Goal: Transaction & Acquisition: Book appointment/travel/reservation

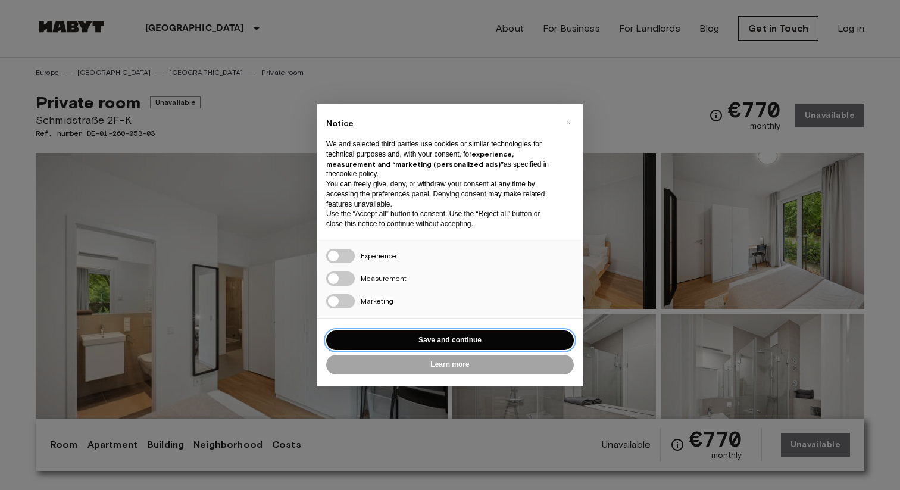
click at [445, 333] on button "Save and continue" at bounding box center [450, 340] width 248 height 20
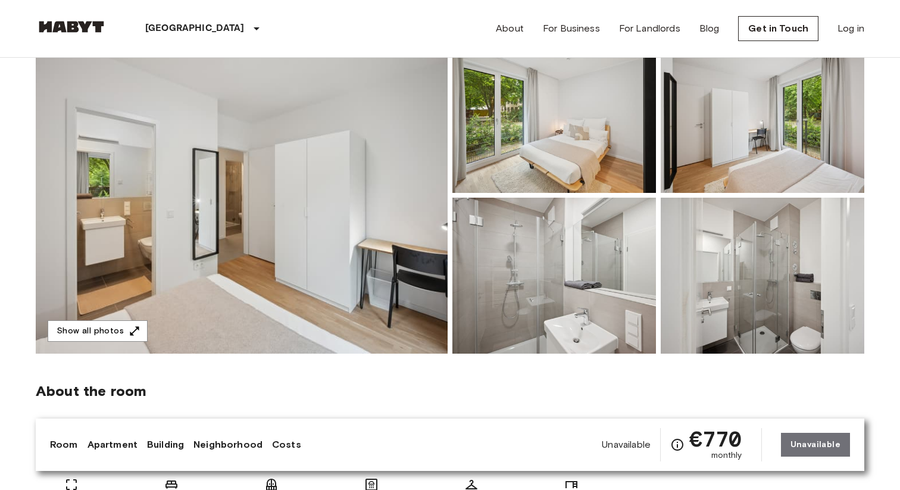
scroll to position [115, 0]
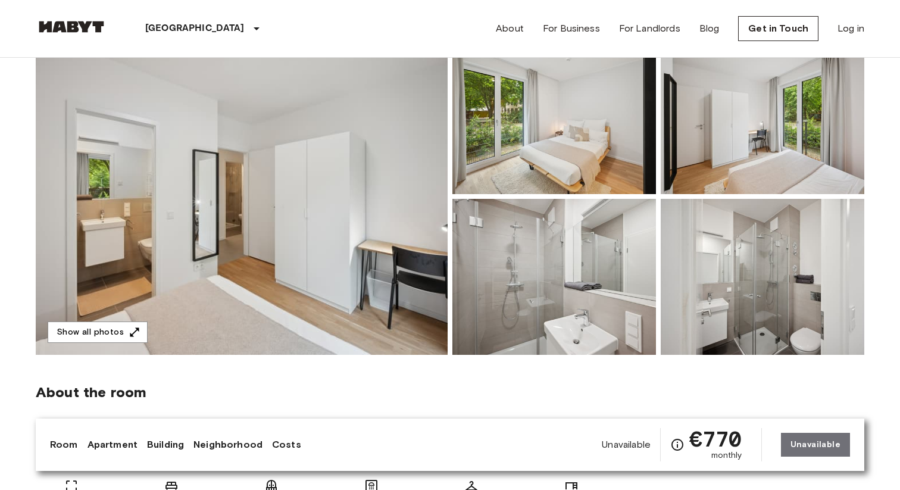
click at [421, 161] on img at bounding box center [242, 196] width 412 height 317
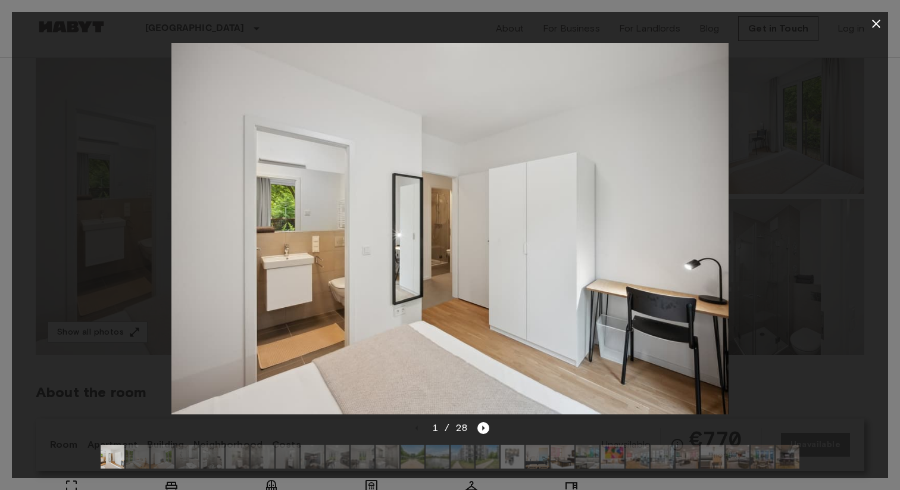
click at [722, 224] on img at bounding box center [449, 228] width 557 height 371
click at [653, 236] on img at bounding box center [449, 228] width 557 height 371
click at [476, 433] on div "1 / 28" at bounding box center [450, 428] width 79 height 14
click at [478, 432] on icon "Next image" at bounding box center [483, 428] width 12 height 12
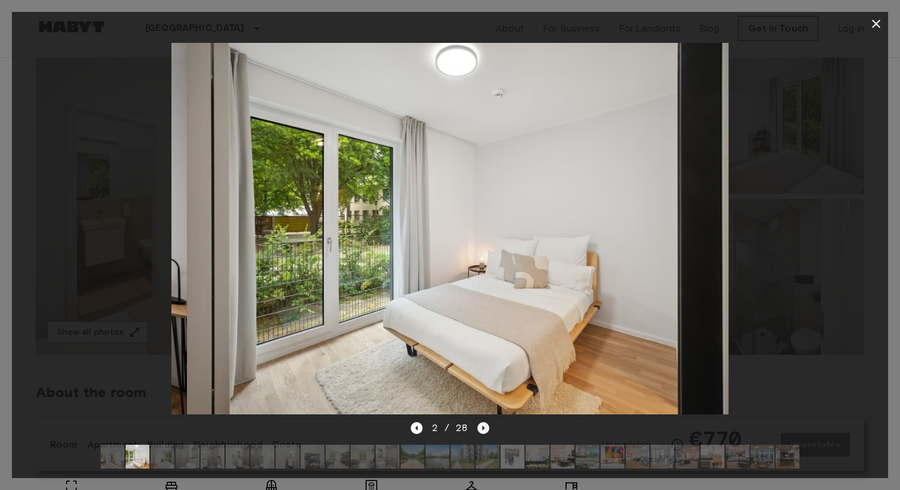
click at [478, 432] on icon "Next image" at bounding box center [483, 428] width 12 height 12
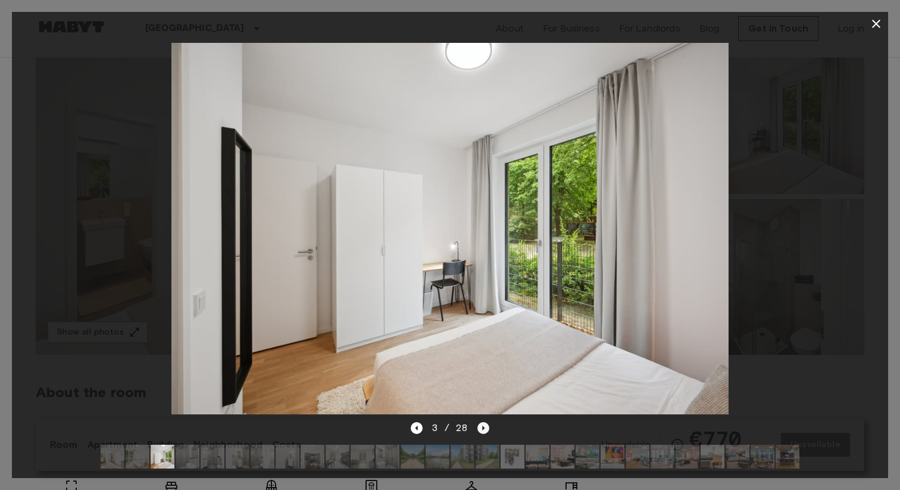
click at [478, 432] on icon "Next image" at bounding box center [483, 428] width 12 height 12
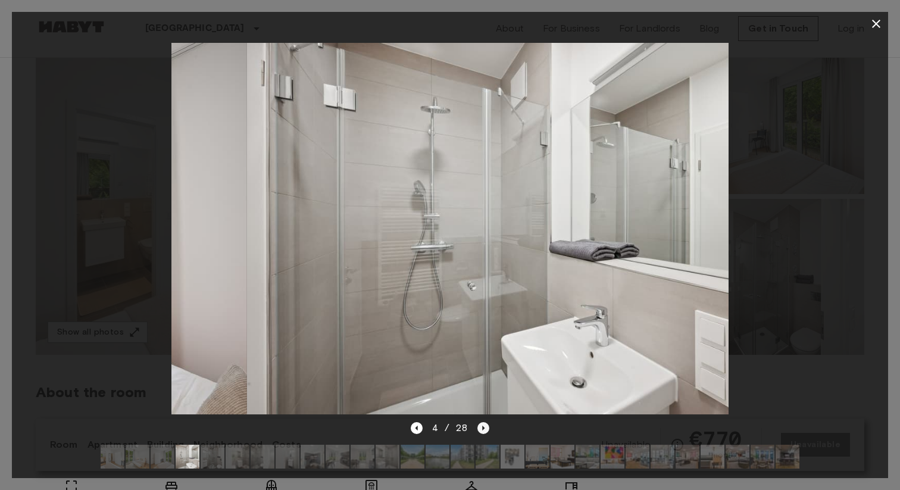
click at [478, 432] on icon "Next image" at bounding box center [483, 428] width 12 height 12
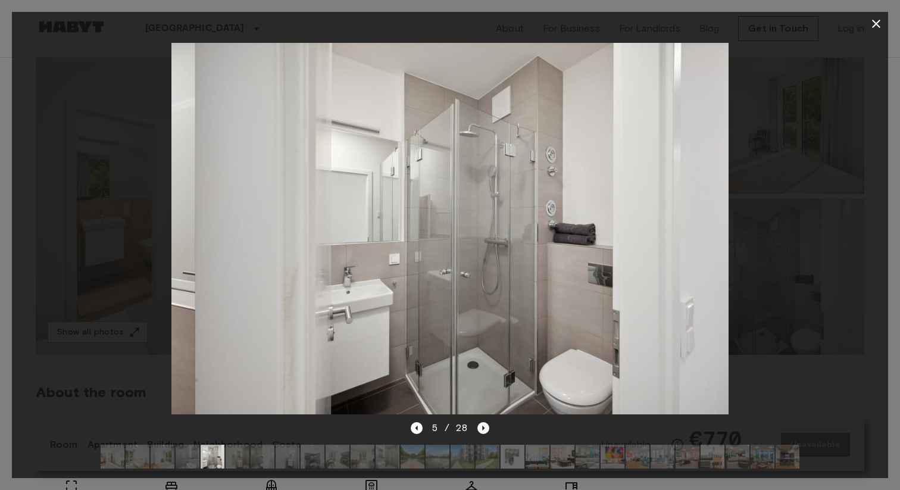
click at [478, 432] on icon "Next image" at bounding box center [483, 428] width 12 height 12
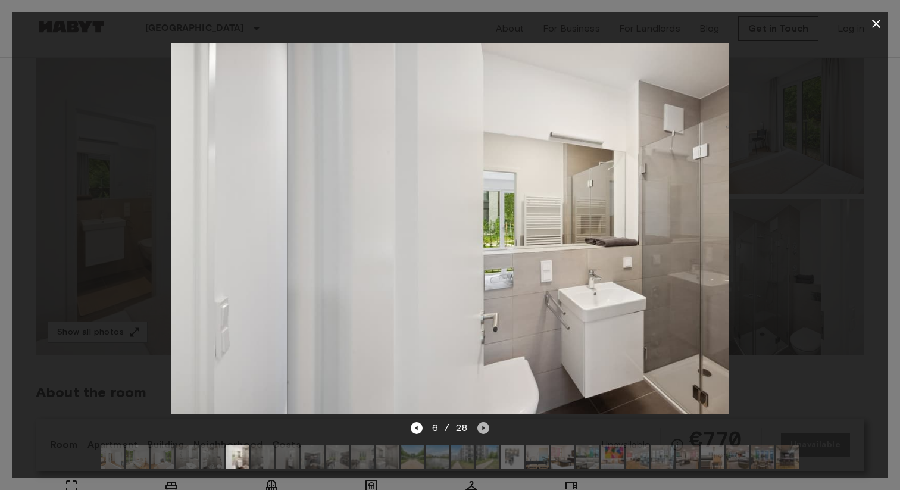
click at [478, 432] on icon "Next image" at bounding box center [483, 428] width 12 height 12
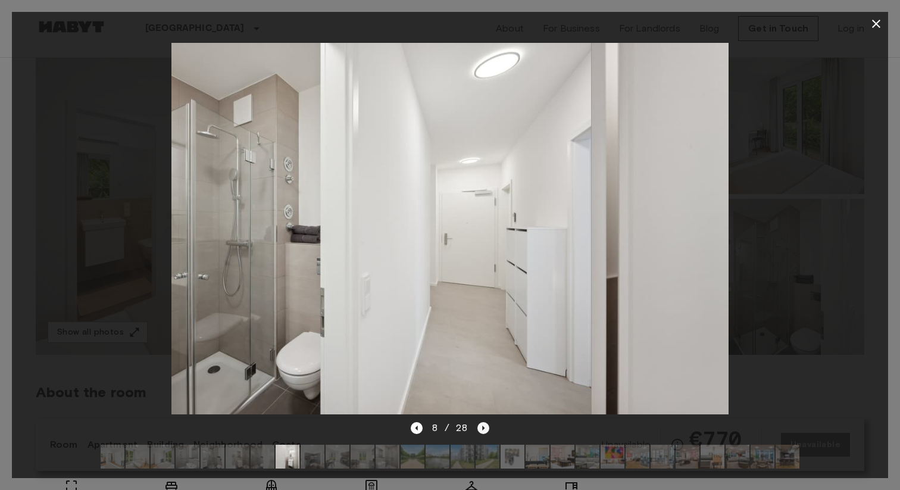
click at [478, 432] on icon "Next image" at bounding box center [483, 428] width 12 height 12
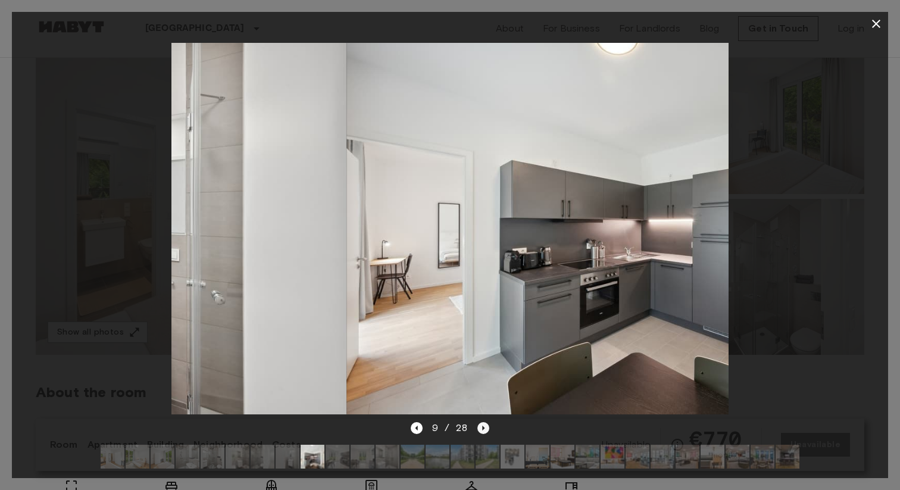
click at [478, 432] on icon "Next image" at bounding box center [483, 428] width 12 height 12
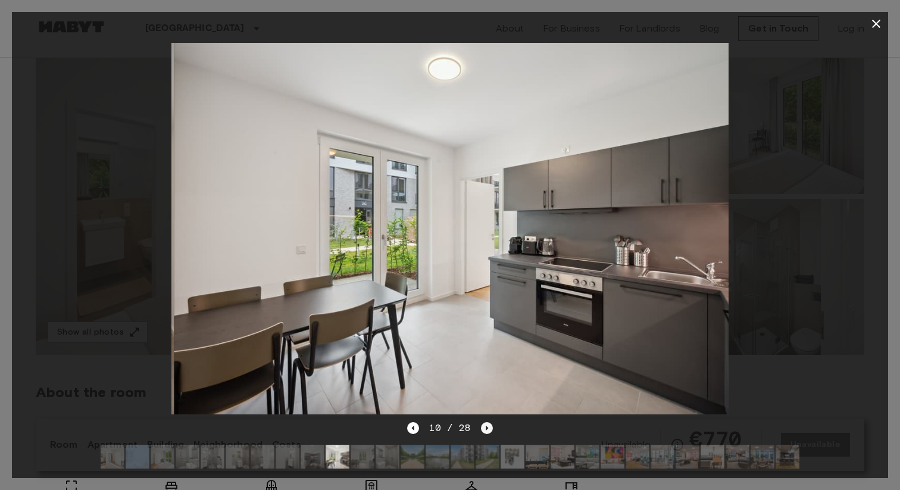
click at [478, 432] on div "10 / 28" at bounding box center [449, 428] width 85 height 14
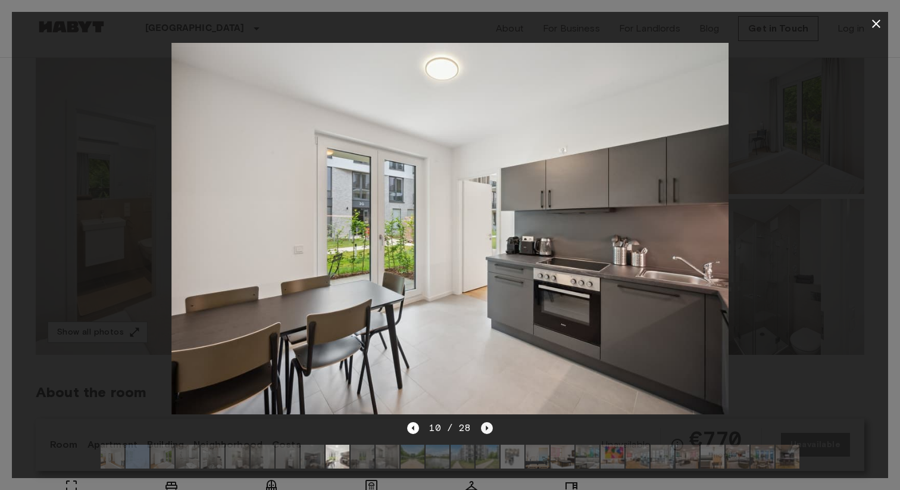
click at [478, 432] on div "10 / 28" at bounding box center [449, 428] width 85 height 14
click at [481, 431] on icon "Next image" at bounding box center [487, 428] width 12 height 12
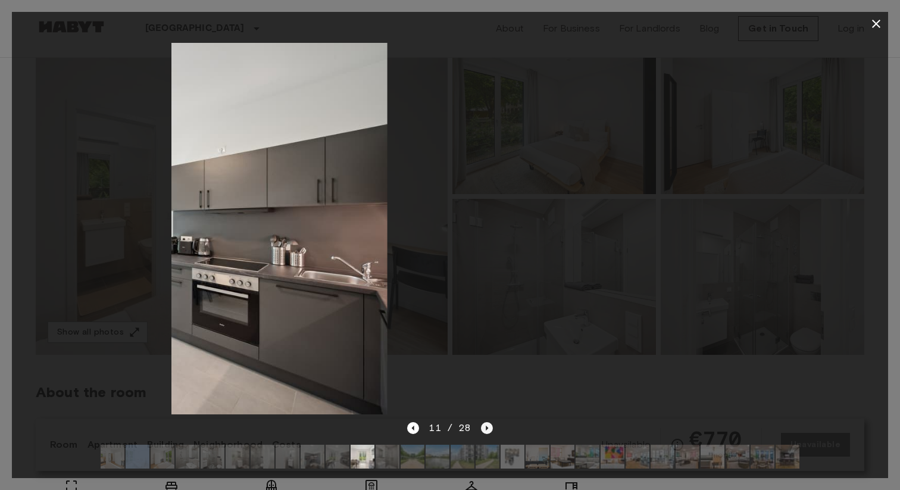
click at [481, 431] on icon "Next image" at bounding box center [487, 428] width 12 height 12
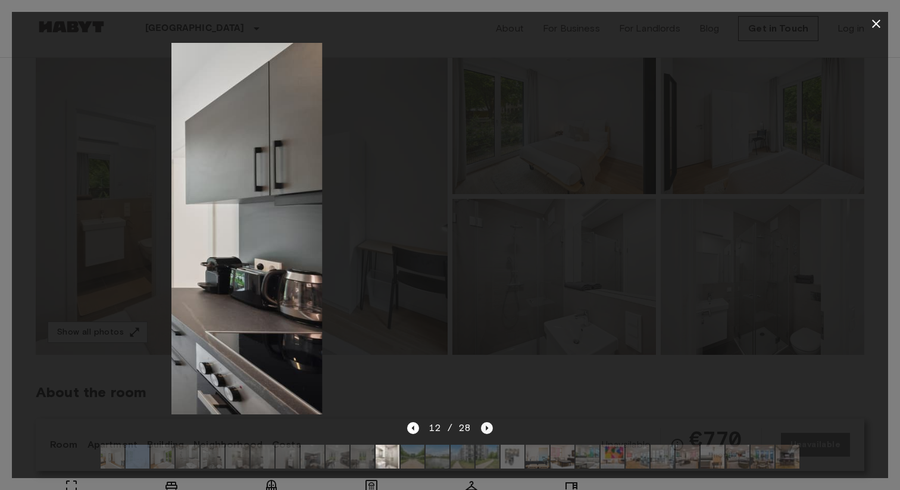
click at [481, 431] on icon "Next image" at bounding box center [487, 428] width 12 height 12
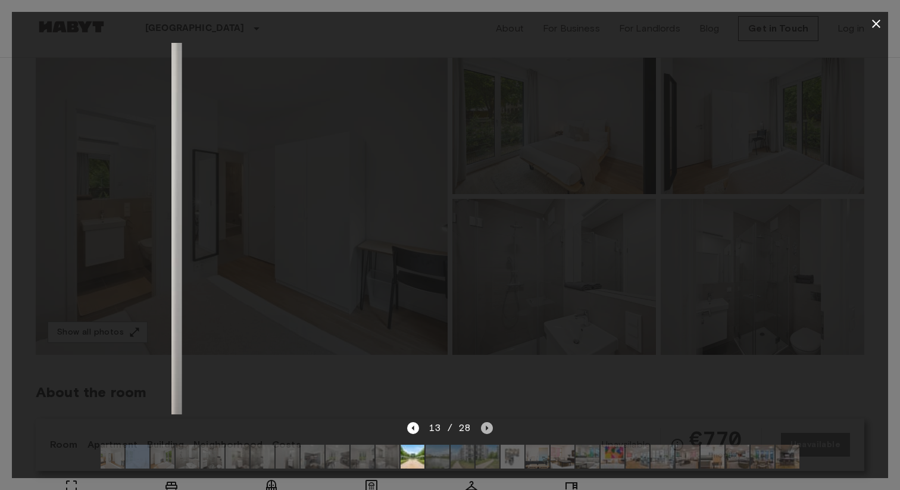
click at [481, 431] on icon "Next image" at bounding box center [487, 428] width 12 height 12
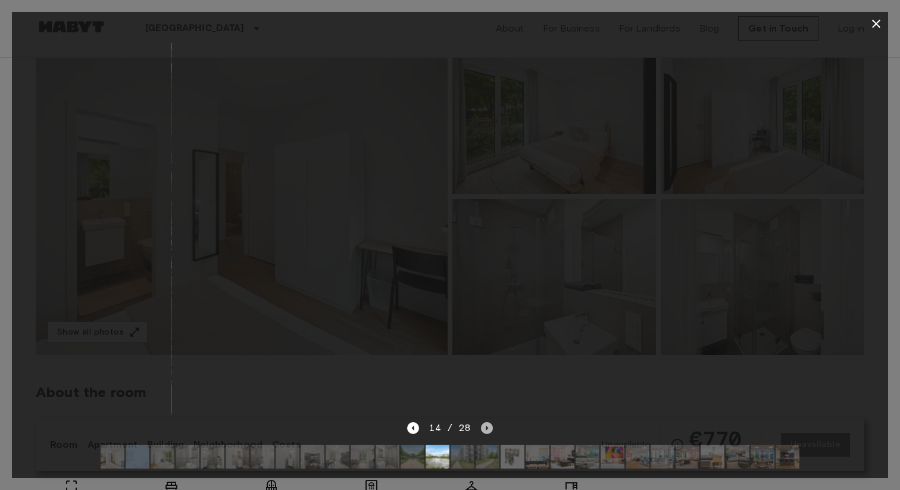
click at [481, 431] on icon "Next image" at bounding box center [487, 428] width 12 height 12
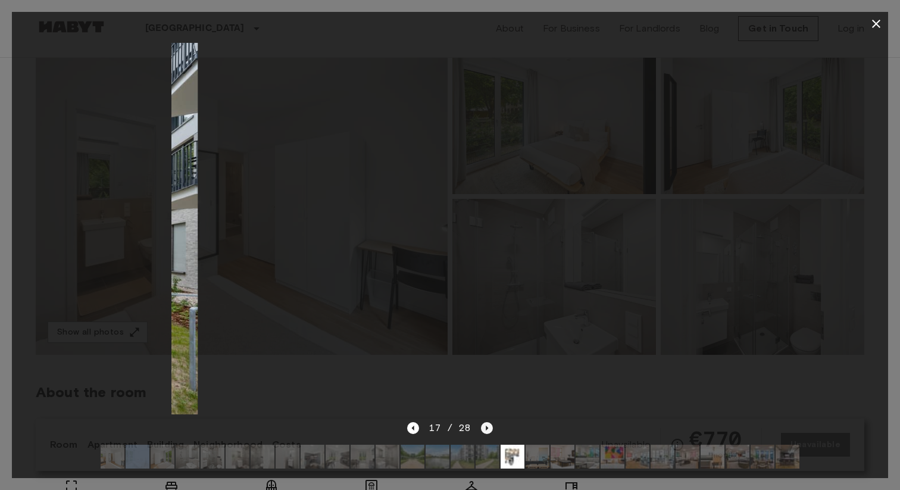
click at [481, 431] on icon "Next image" at bounding box center [487, 428] width 12 height 12
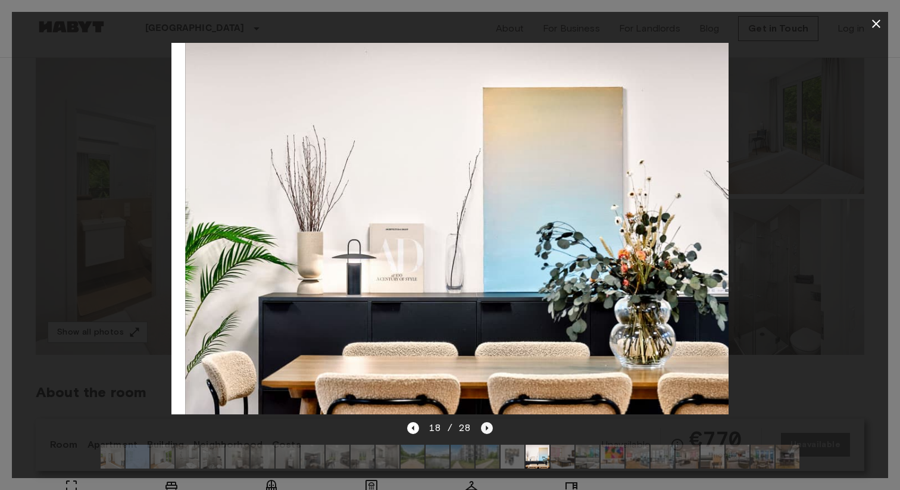
click at [481, 431] on icon "Next image" at bounding box center [487, 428] width 12 height 12
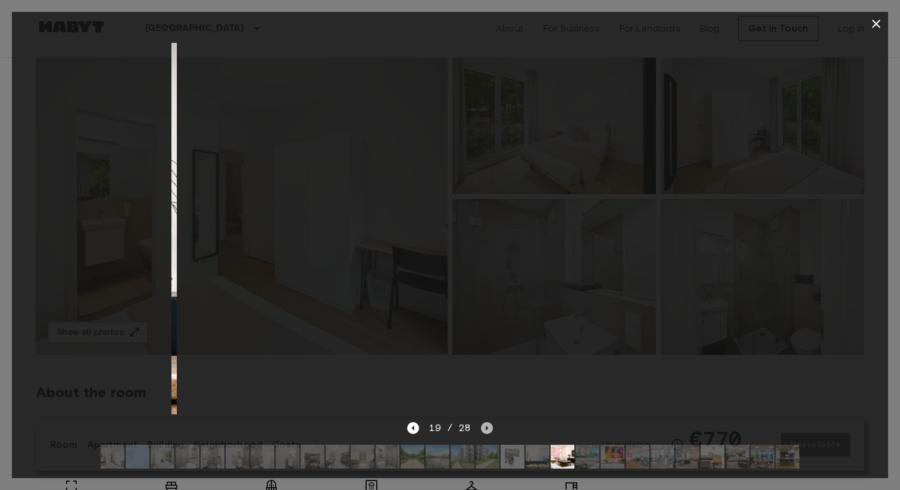
click at [481, 431] on icon "Next image" at bounding box center [487, 428] width 12 height 12
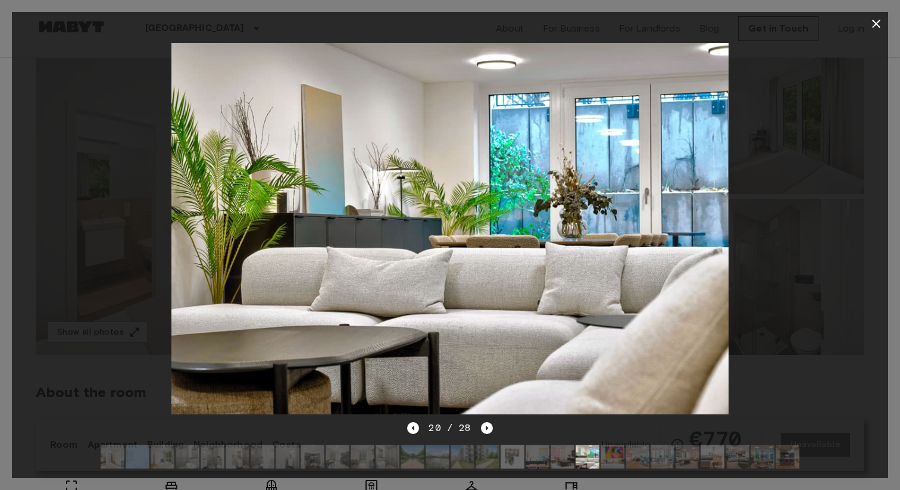
click at [875, 23] on icon "button" at bounding box center [876, 24] width 8 height 8
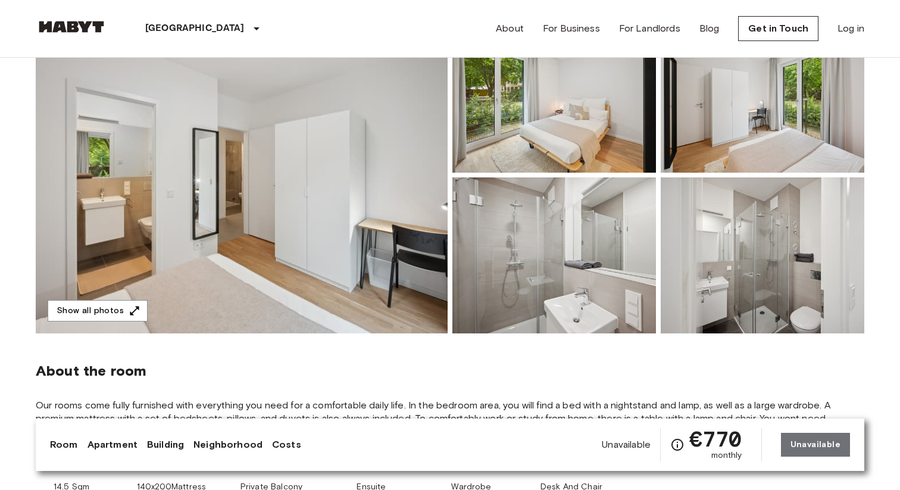
scroll to position [87, 0]
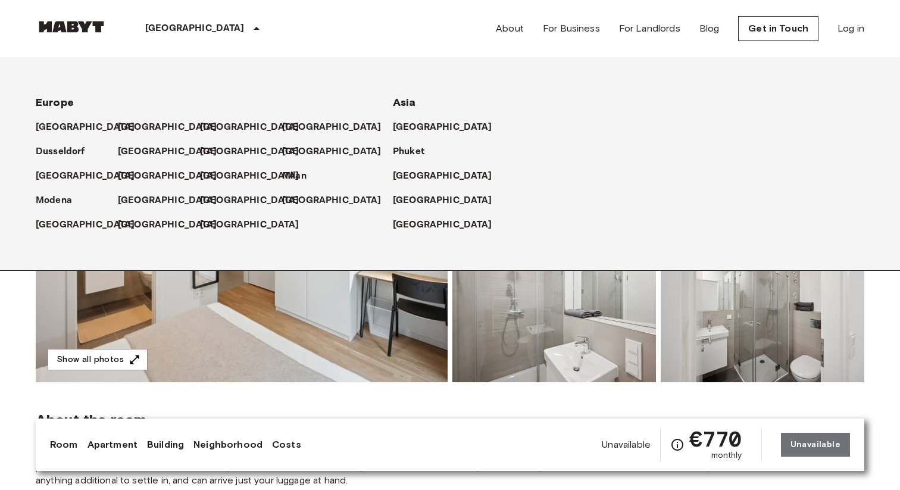
click at [83, 26] on img at bounding box center [71, 27] width 71 height 12
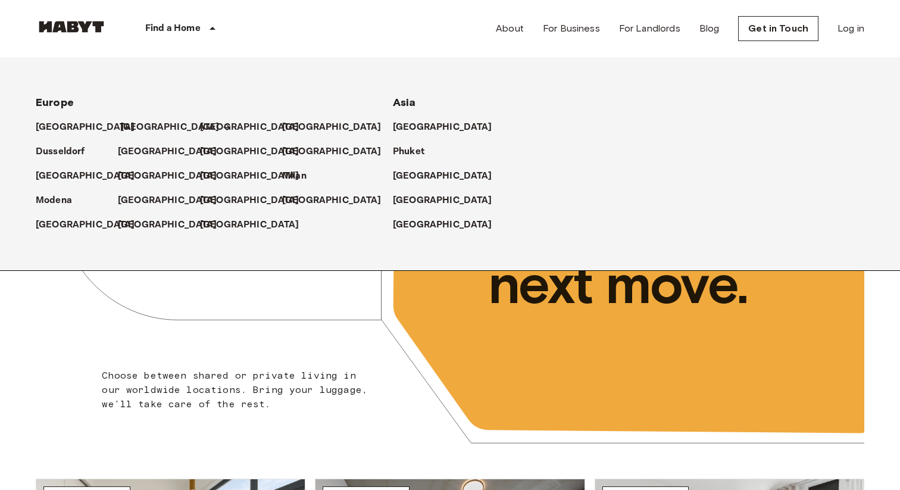
click at [133, 126] on p "[GEOGRAPHIC_DATA]" at bounding box center [169, 127] width 99 height 14
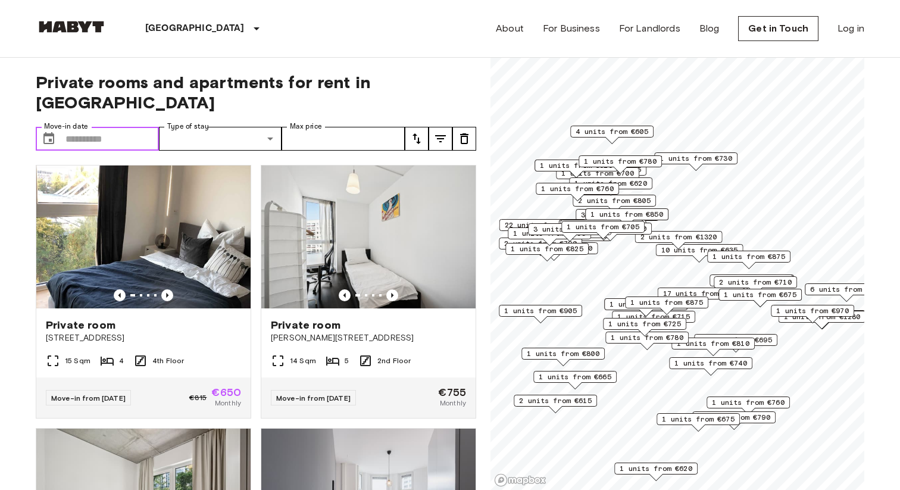
click at [141, 127] on input "Move-in date" at bounding box center [111, 139] width 93 height 24
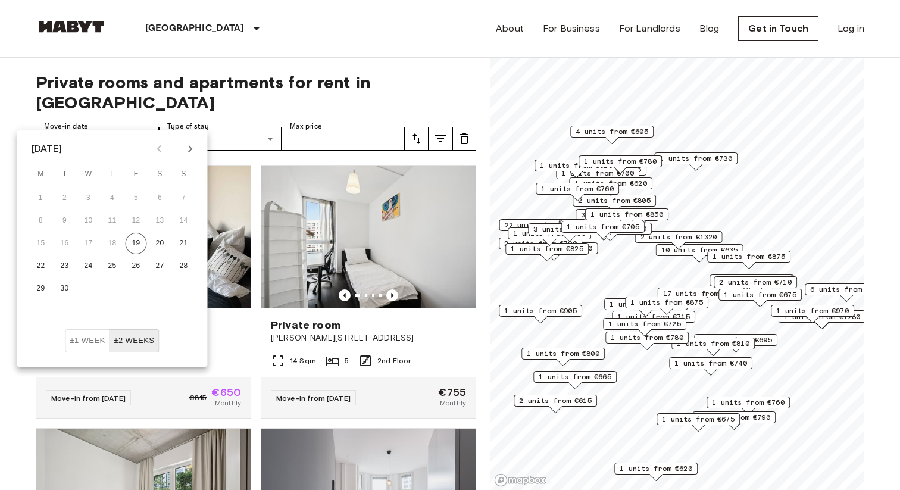
click at [192, 148] on icon "Next month" at bounding box center [190, 149] width 14 height 14
click at [91, 244] on button "15" at bounding box center [88, 243] width 21 height 21
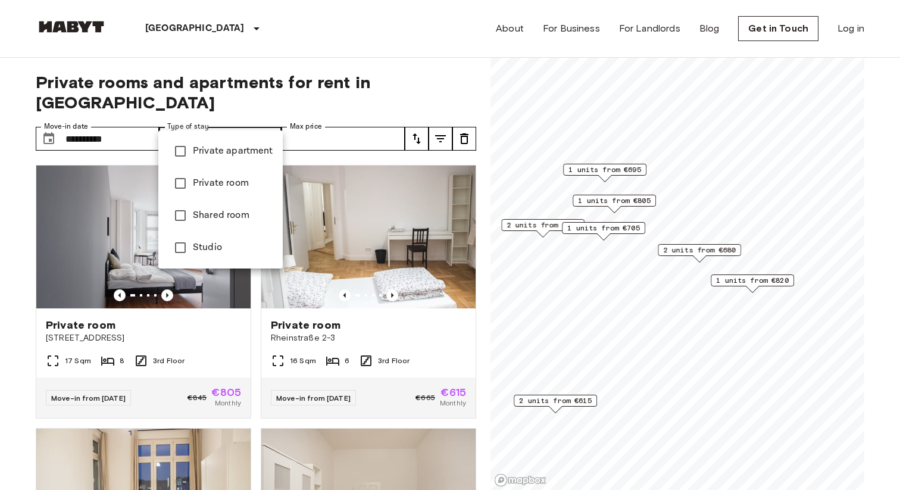
click at [344, 114] on div at bounding box center [450, 245] width 900 height 490
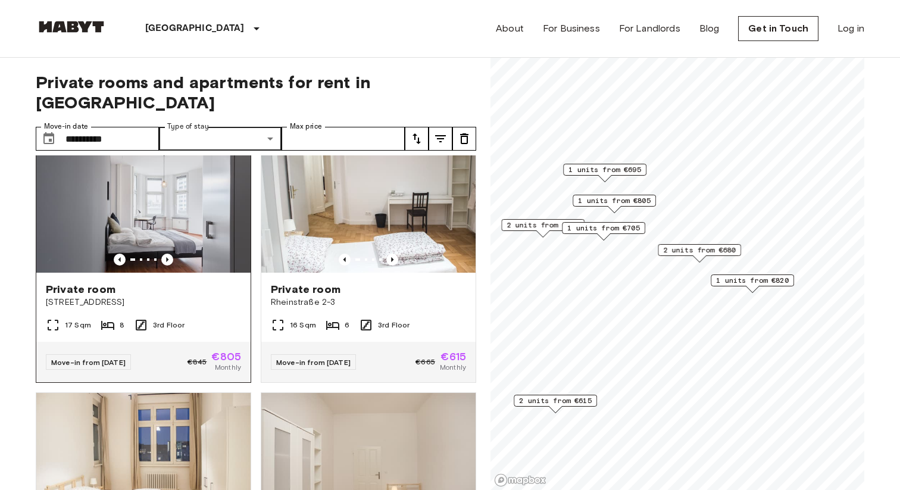
scroll to position [39, 0]
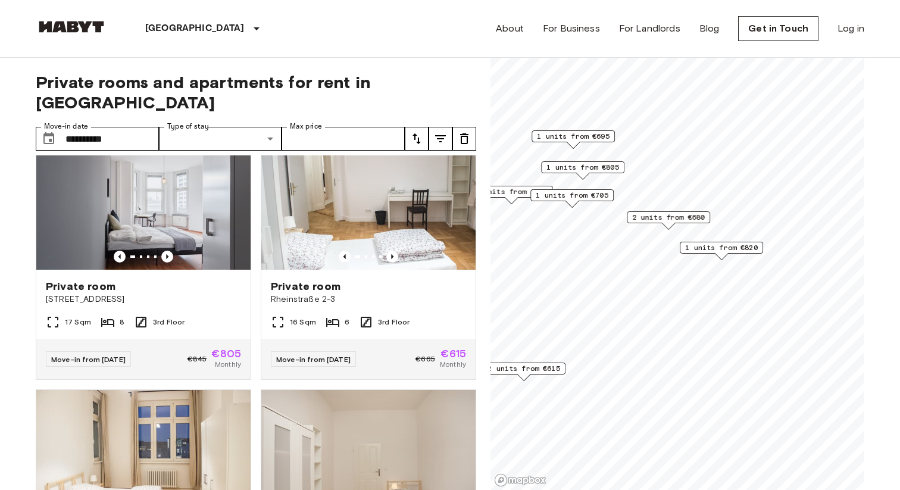
click at [664, 221] on span "2 units from €680" at bounding box center [668, 217] width 73 height 11
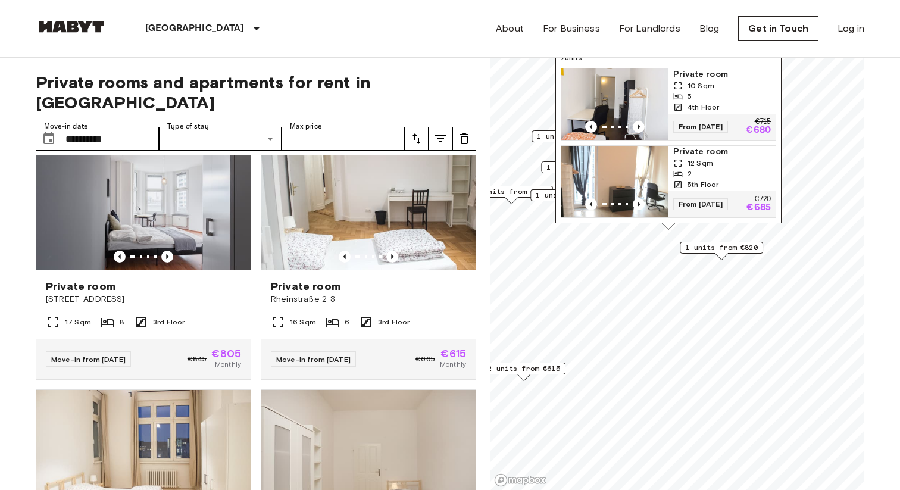
click at [724, 255] on div "Map marker" at bounding box center [721, 256] width 13 height 7
click at [727, 249] on span "1 units from €820" at bounding box center [721, 247] width 73 height 11
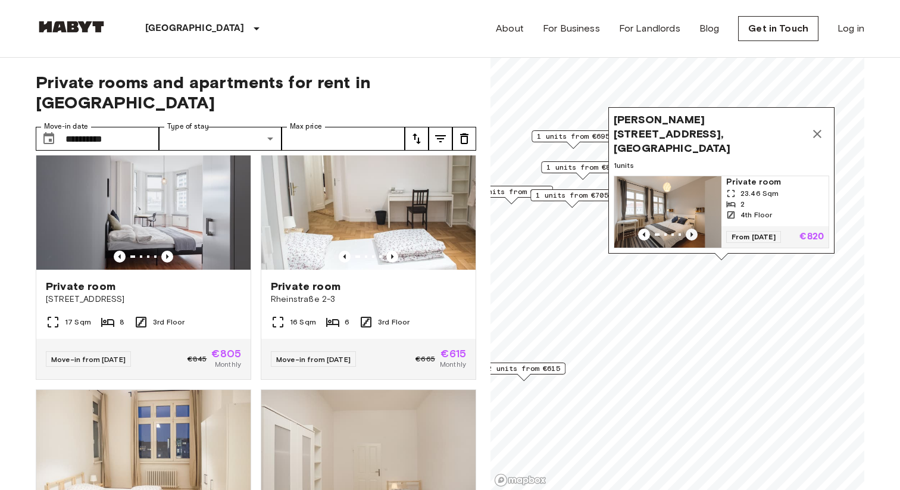
click at [689, 232] on icon "Previous image" at bounding box center [692, 235] width 12 height 12
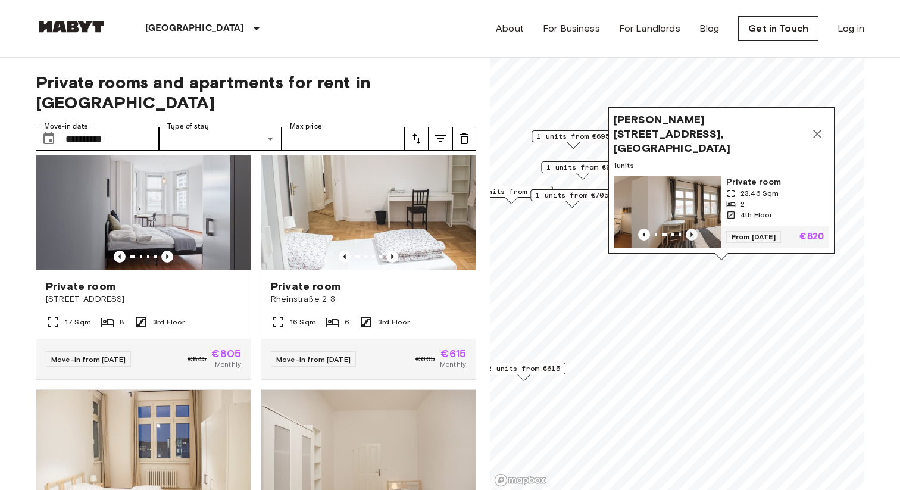
click at [689, 232] on icon "Previous image" at bounding box center [692, 235] width 12 height 12
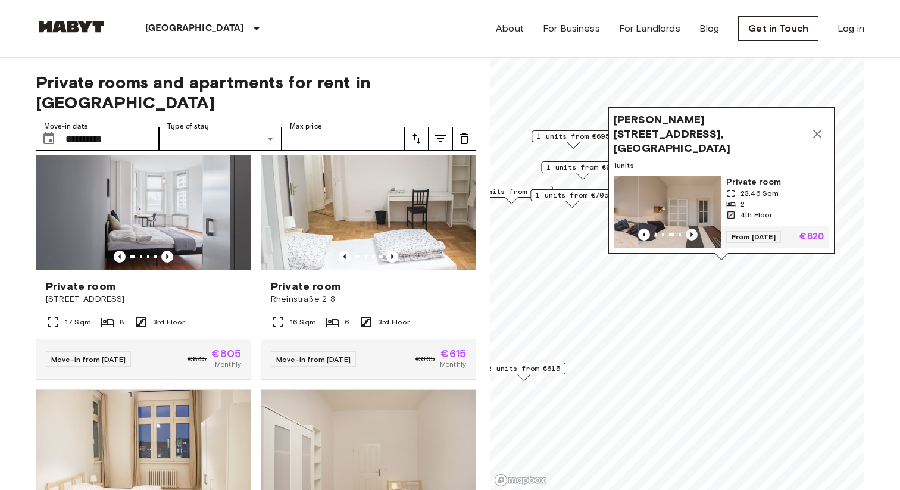
click at [689, 232] on icon "Previous image" at bounding box center [692, 235] width 12 height 12
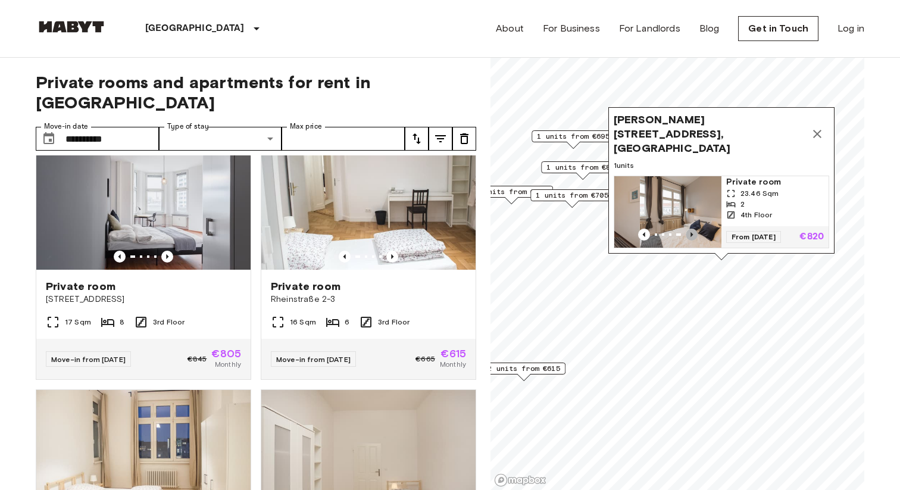
click at [689, 232] on icon "Previous image" at bounding box center [692, 235] width 12 height 12
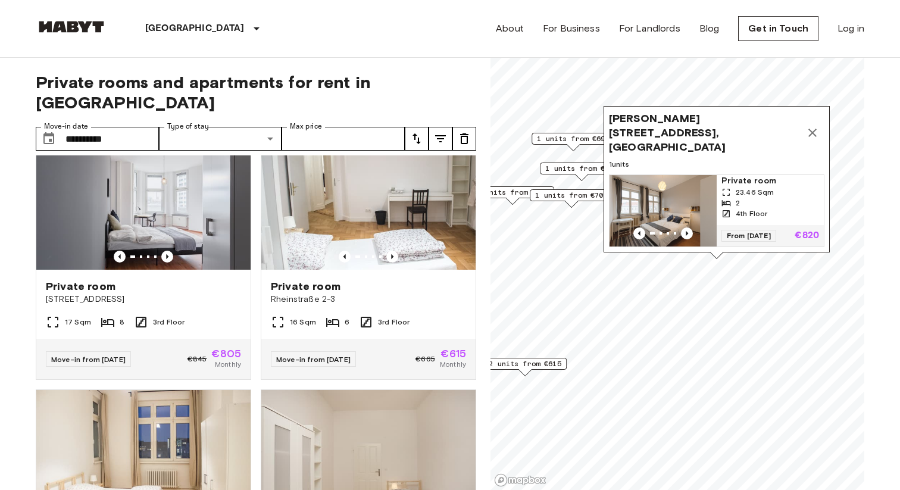
click at [811, 137] on icon "Map marker" at bounding box center [812, 133] width 8 height 8
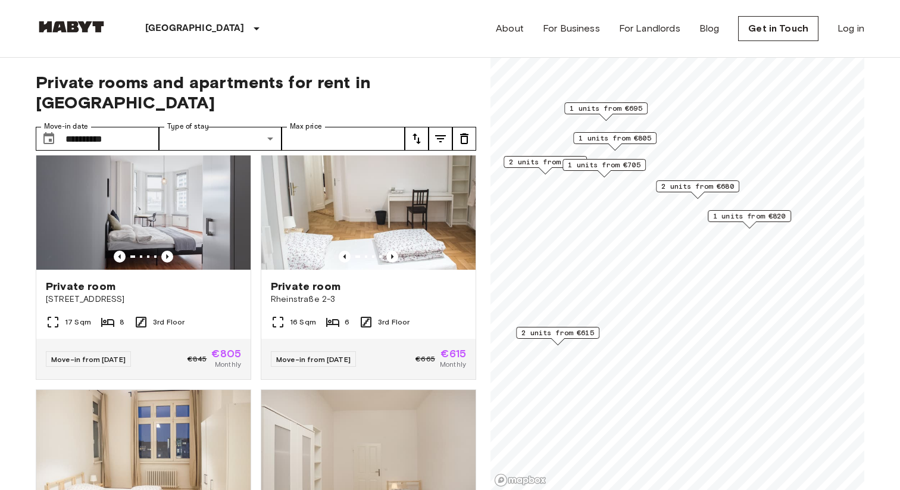
click at [633, 166] on span "1 units from €705" at bounding box center [604, 164] width 73 height 11
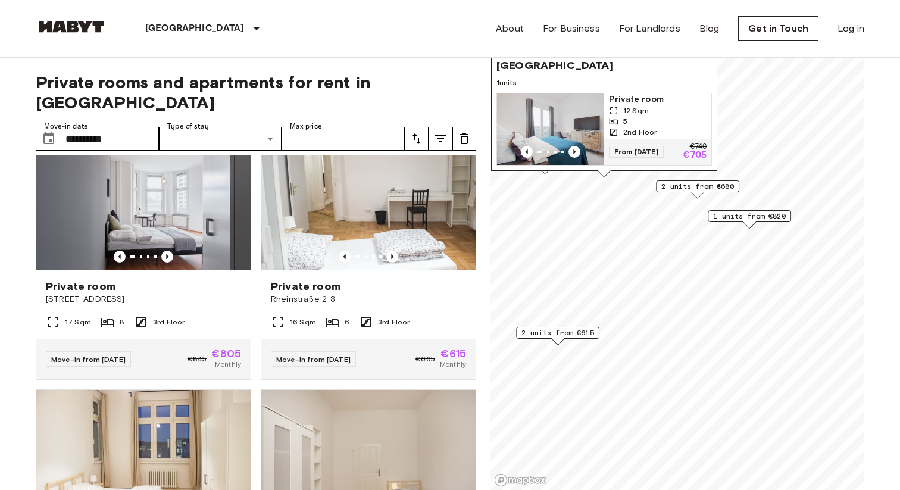
click at [581, 152] on div "Map marker" at bounding box center [550, 152] width 107 height 12
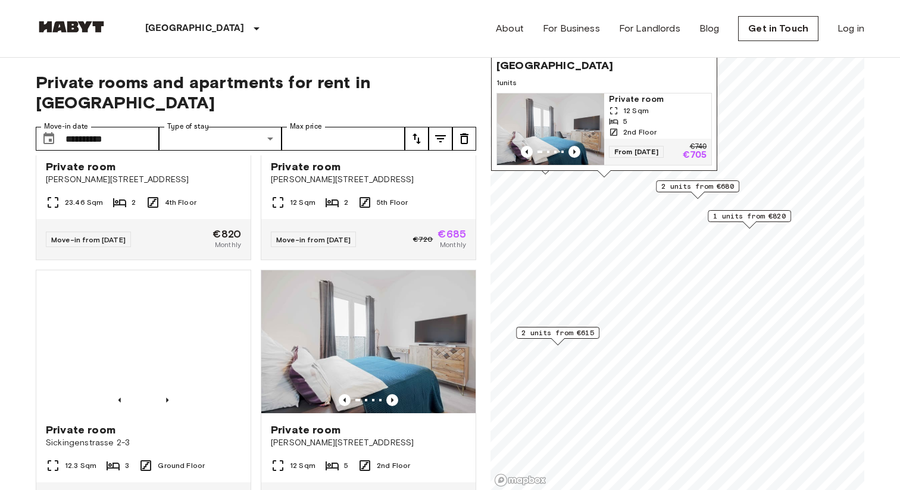
scroll to position [728, 0]
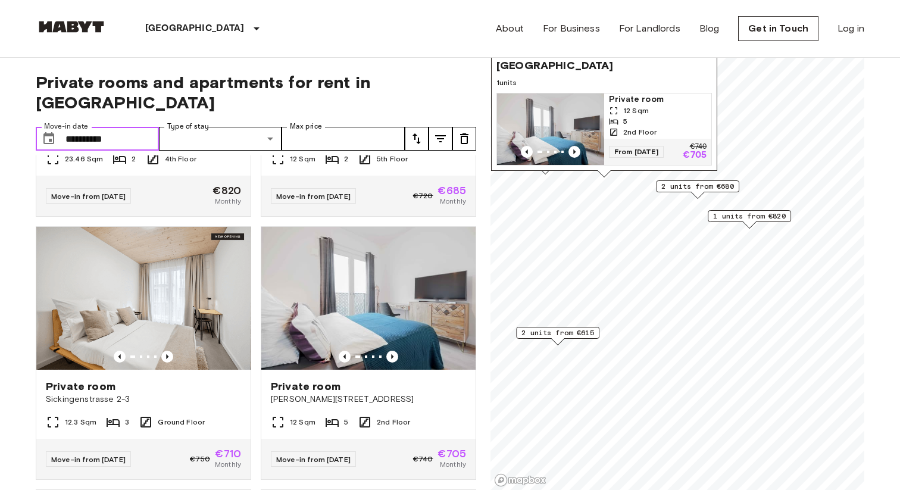
click at [85, 127] on input "**********" at bounding box center [111, 139] width 93 height 24
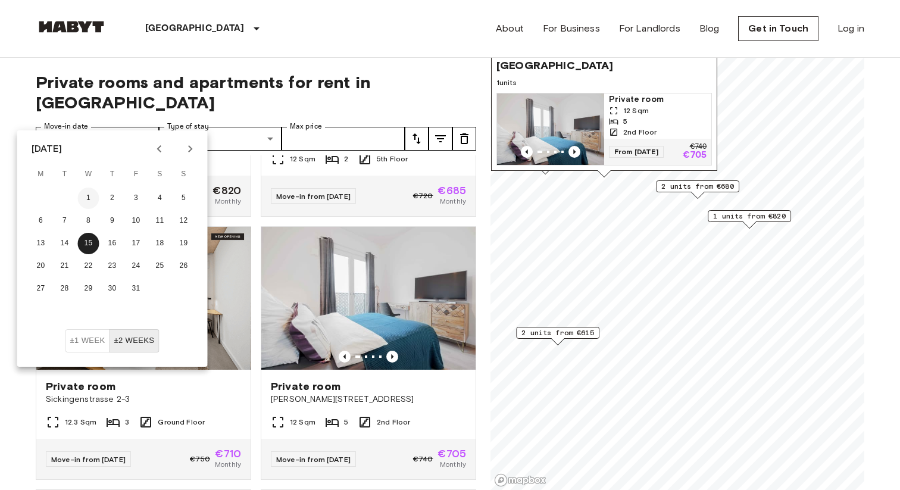
click at [95, 196] on button "1" at bounding box center [88, 197] width 21 height 21
type input "**********"
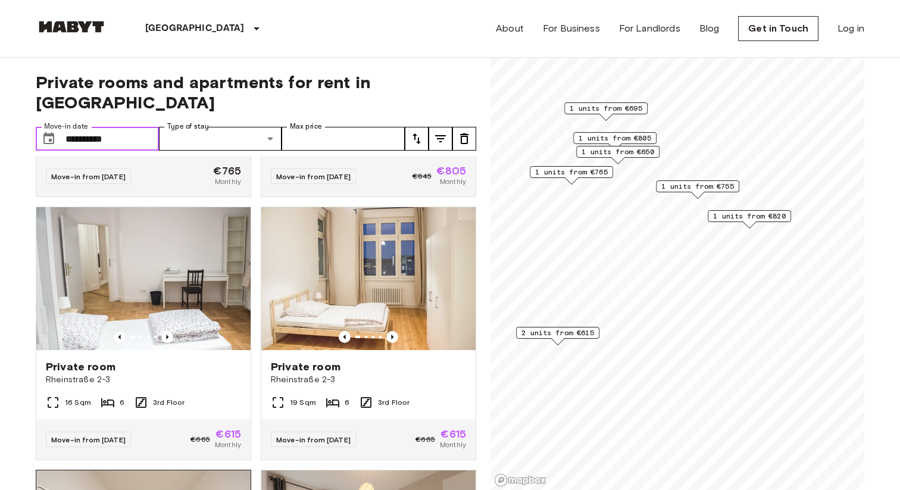
scroll to position [492, 0]
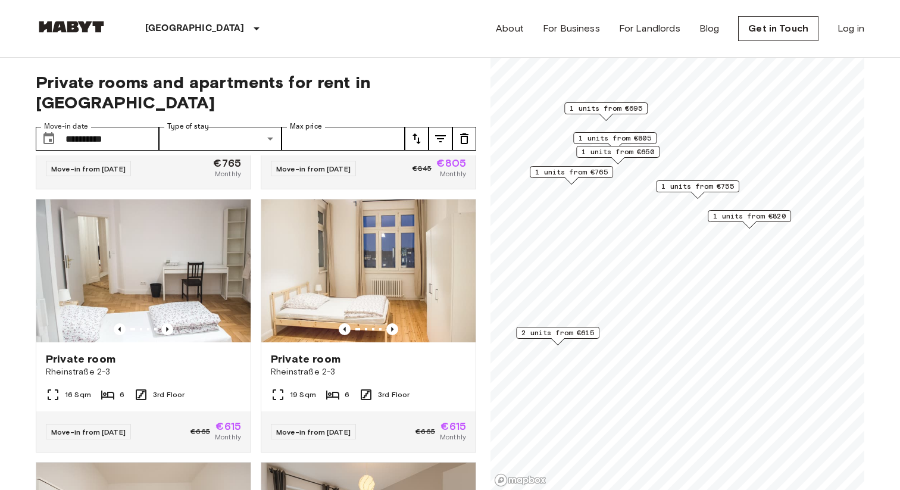
click at [417, 132] on icon "tune" at bounding box center [416, 139] width 14 height 14
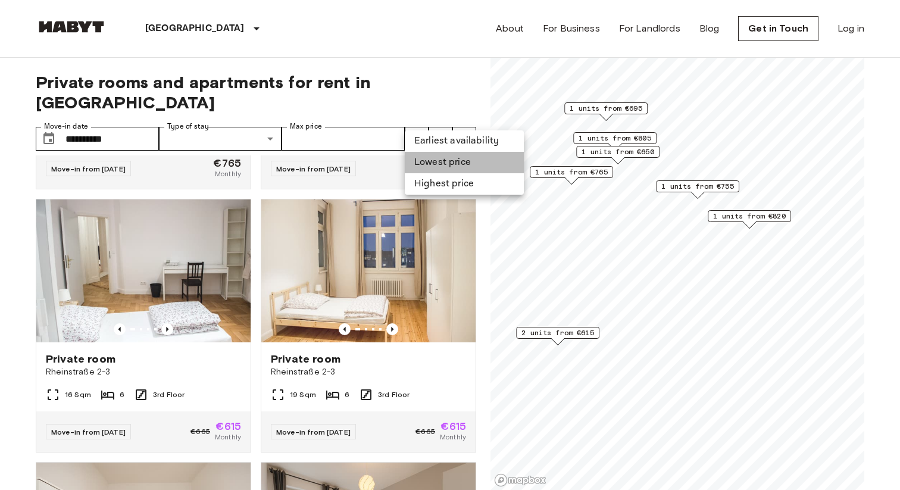
click at [433, 161] on li "Lowest price" at bounding box center [464, 162] width 119 height 21
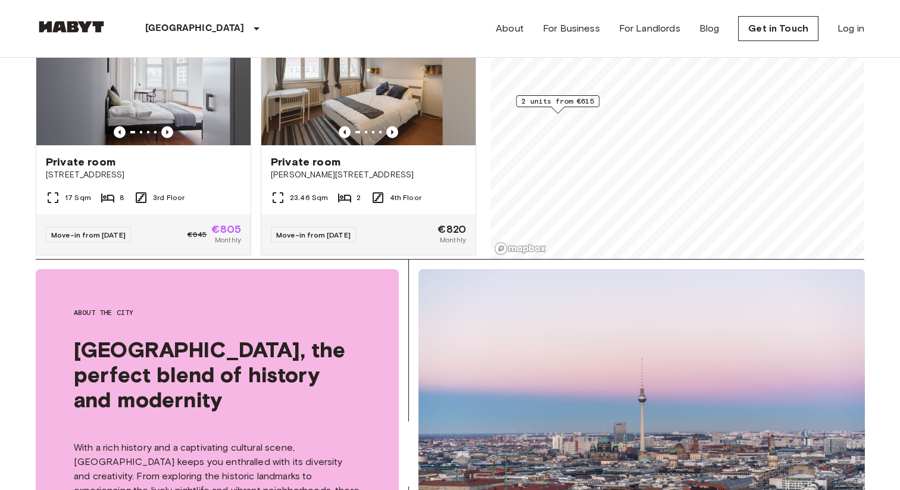
scroll to position [246, 0]
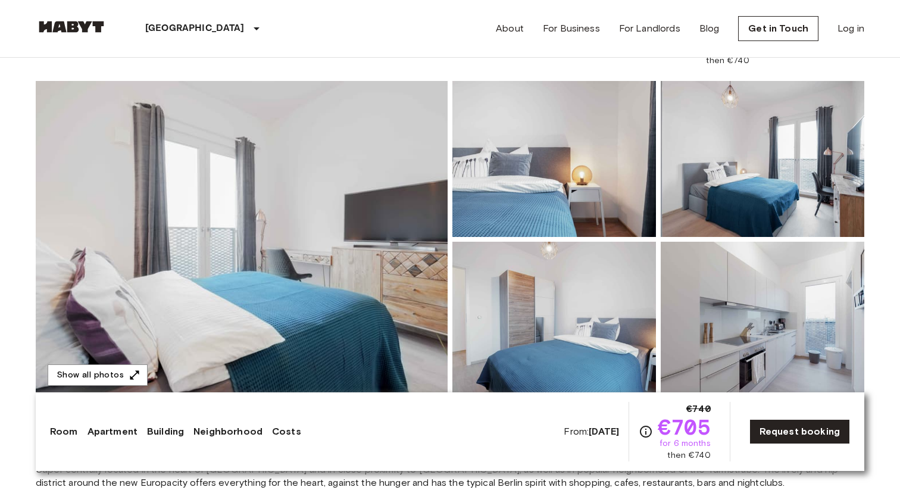
scroll to position [165, 0]
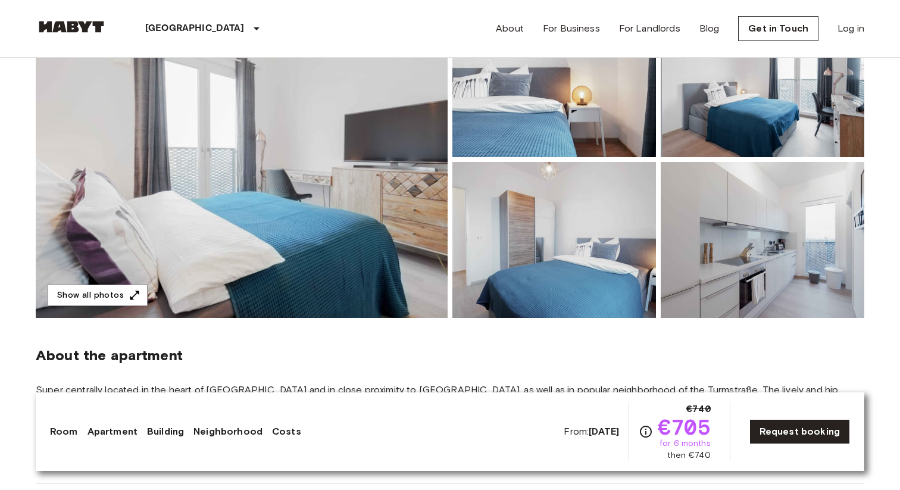
click at [834, 220] on img at bounding box center [763, 240] width 204 height 156
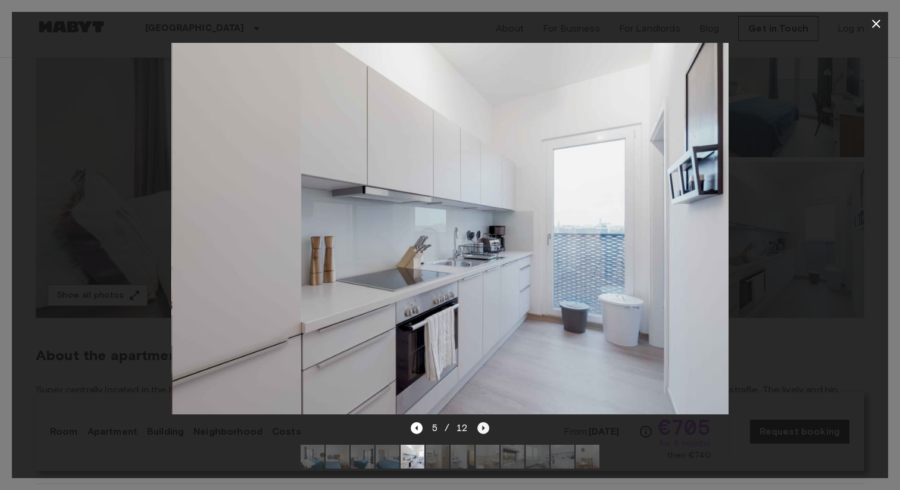
click at [481, 424] on icon "Next image" at bounding box center [483, 428] width 12 height 12
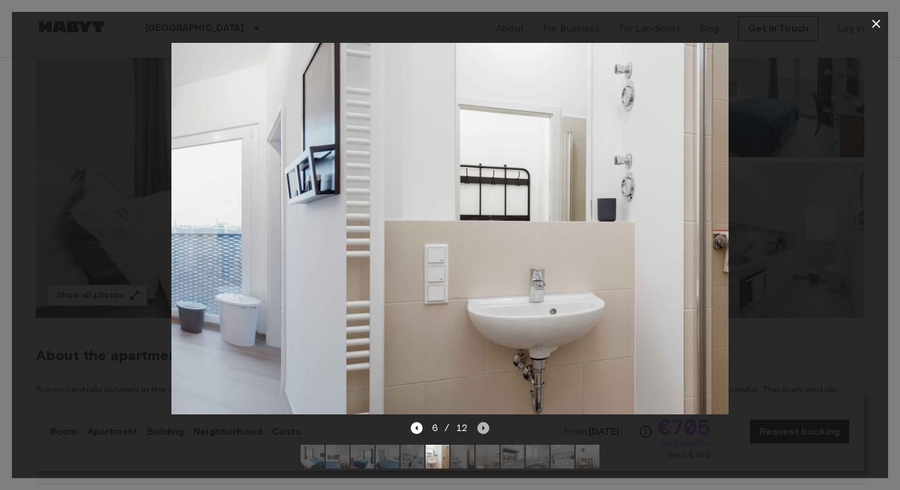
click at [481, 424] on icon "Next image" at bounding box center [483, 428] width 12 height 12
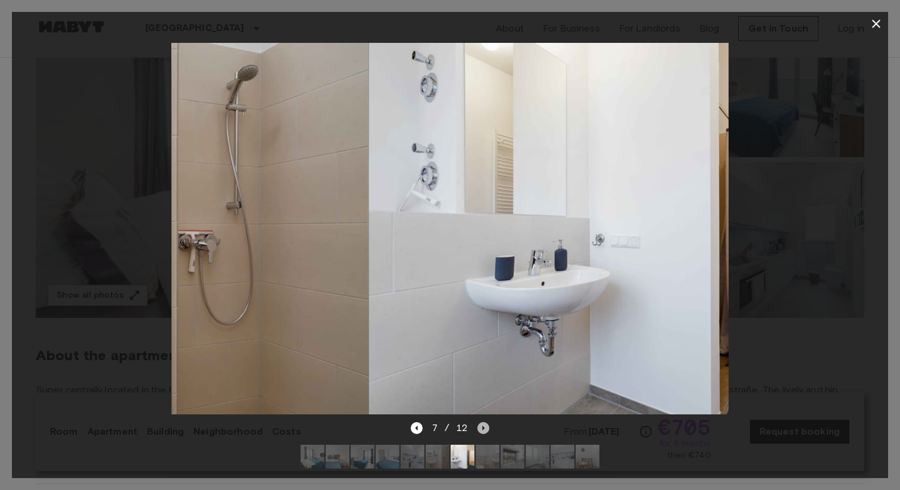
click at [481, 424] on icon "Next image" at bounding box center [483, 428] width 12 height 12
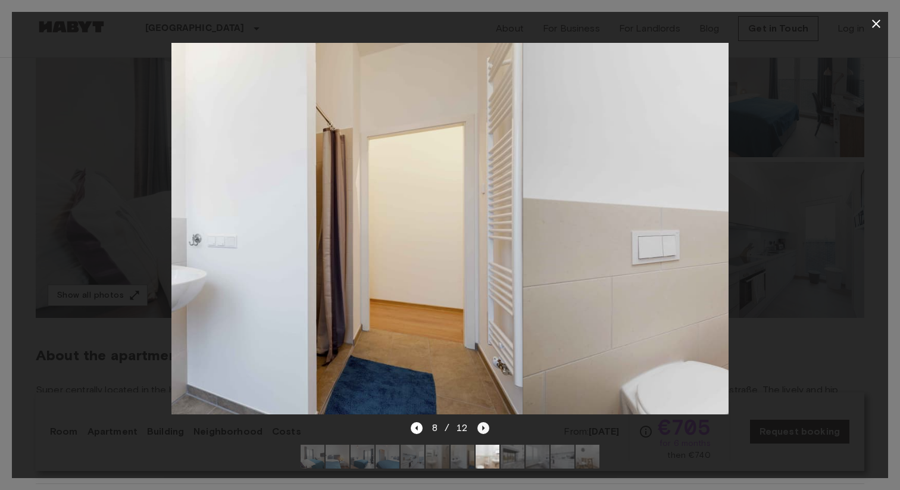
click at [481, 424] on icon "Next image" at bounding box center [483, 428] width 12 height 12
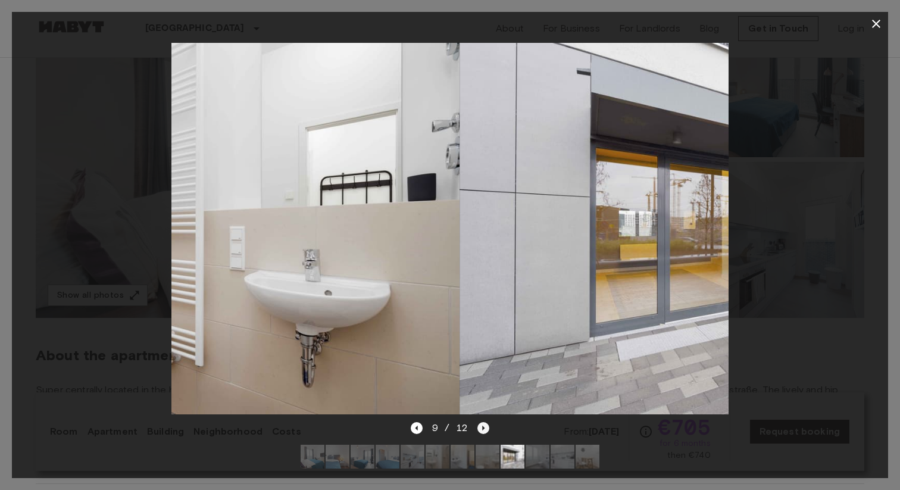
click at [481, 424] on icon "Next image" at bounding box center [483, 428] width 12 height 12
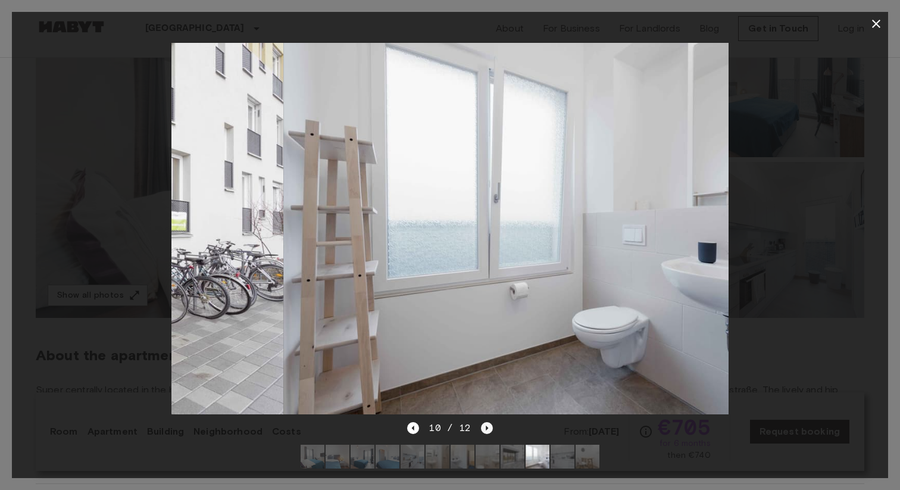
click at [481, 424] on icon "Next image" at bounding box center [487, 428] width 12 height 12
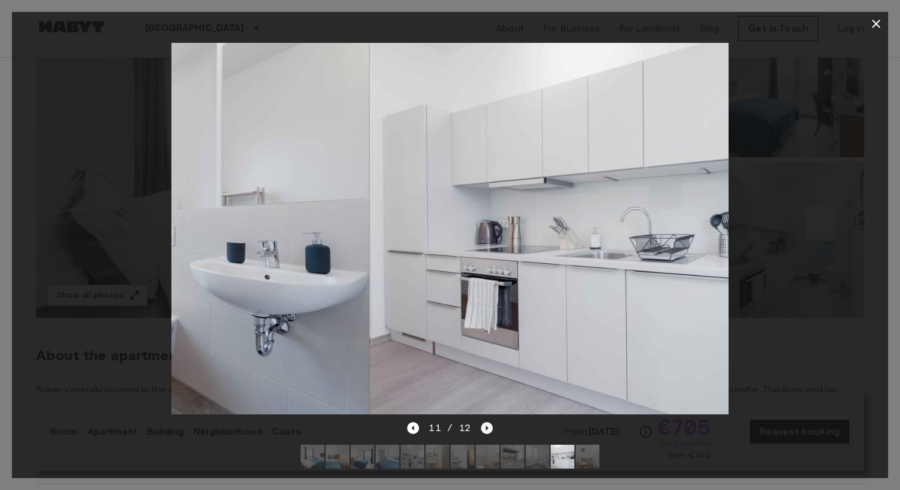
click at [481, 424] on icon "Next image" at bounding box center [487, 428] width 12 height 12
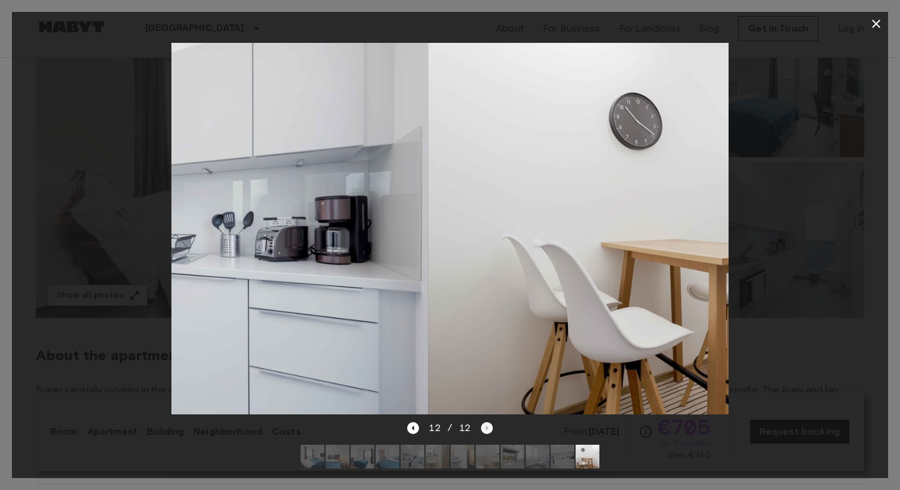
click at [481, 424] on div "12 / 12" at bounding box center [449, 428] width 85 height 14
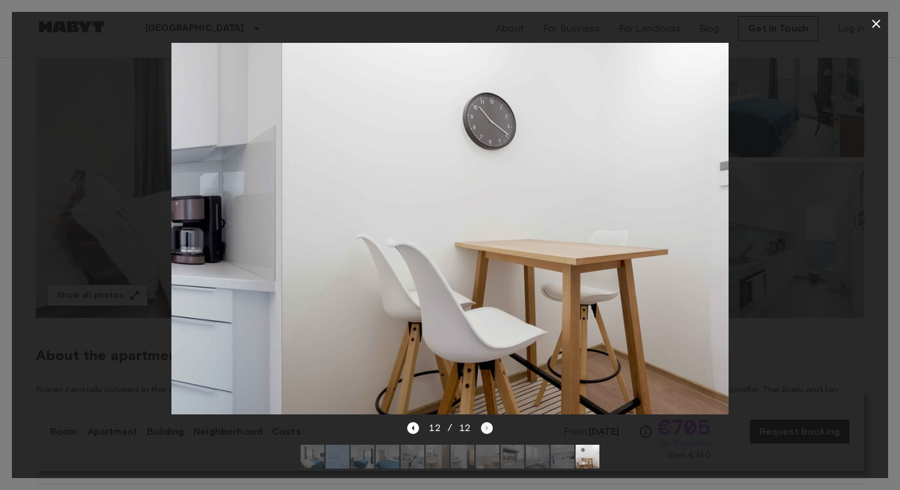
click at [481, 424] on div "12 / 12" at bounding box center [449, 428] width 85 height 14
